Goal: Information Seeking & Learning: Learn about a topic

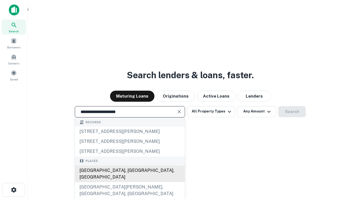
click at [130, 182] on div "[GEOGRAPHIC_DATA], [GEOGRAPHIC_DATA], [GEOGRAPHIC_DATA]" at bounding box center [130, 173] width 110 height 17
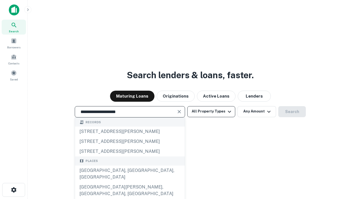
type input "**********"
click at [211, 111] on button "All Property Types" at bounding box center [211, 111] width 48 height 11
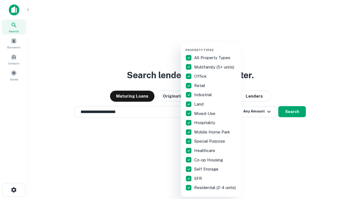
click at [216, 46] on button "button" at bounding box center [215, 46] width 61 height 0
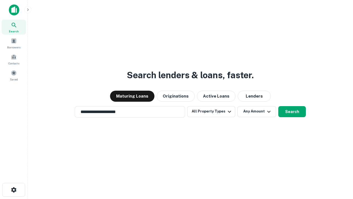
scroll to position [3, 66]
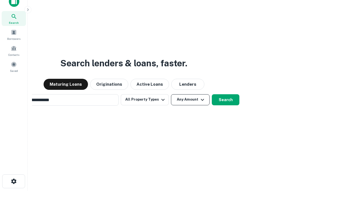
click at [171, 94] on button "Any Amount" at bounding box center [190, 99] width 39 height 11
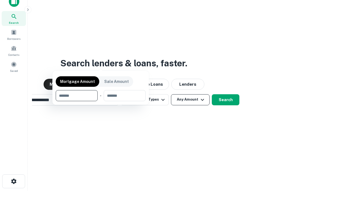
scroll to position [9, 0]
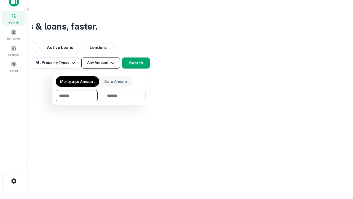
type input "*******"
click at [101, 101] on button "button" at bounding box center [101, 101] width 90 height 0
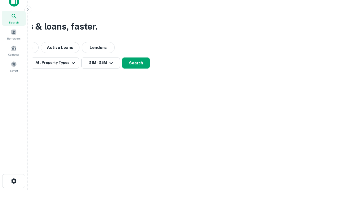
scroll to position [9, 0]
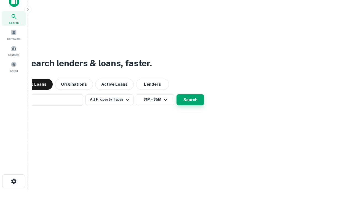
click at [177, 94] on button "Search" at bounding box center [191, 99] width 28 height 11
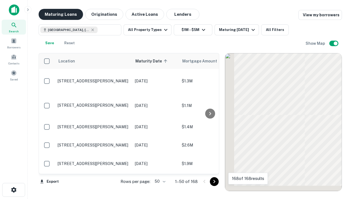
click at [61, 14] on button "Maturing Loans" at bounding box center [61, 14] width 44 height 11
